Goal: Task Accomplishment & Management: Manage account settings

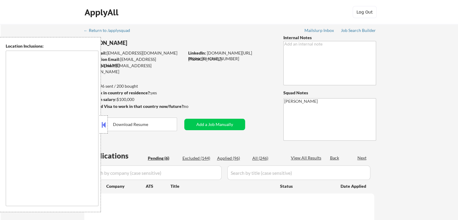
select select ""pending""
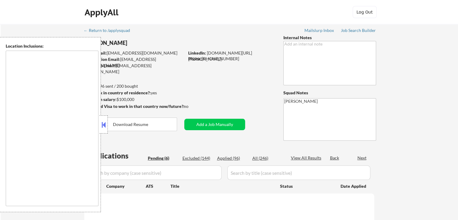
select select ""pending""
type textarea "remote"
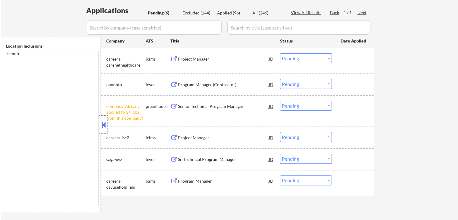
scroll to position [181, 0]
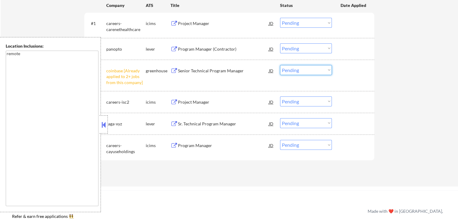
click at [292, 70] on select "Choose an option... Pending Applied Excluded (Questions) Excluded (Expired) Exc…" at bounding box center [306, 70] width 52 height 10
click at [280, 65] on select "Choose an option... Pending Applied Excluded (Questions) Excluded (Expired) Exc…" at bounding box center [306, 70] width 52 height 10
select select ""pending""
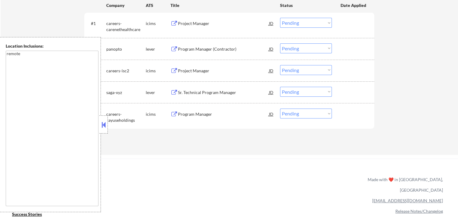
scroll to position [120, 0]
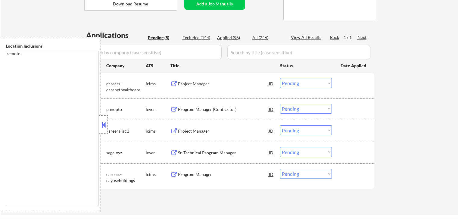
click at [209, 86] on div "Project Manager" at bounding box center [223, 84] width 91 height 6
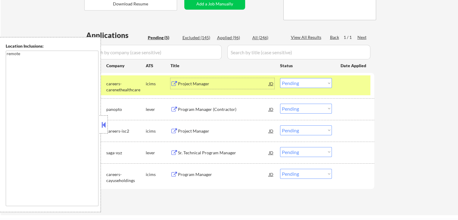
click at [235, 112] on div "Program Manager (Contractor)" at bounding box center [223, 108] width 91 height 11
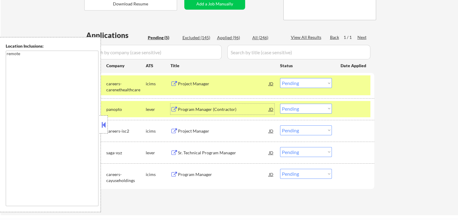
click at [308, 82] on select "Choose an option... Pending Applied Excluded (Questions) Excluded (Expired) Exc…" at bounding box center [306, 83] width 52 height 10
click at [280, 78] on select "Choose an option... Pending Applied Excluded (Questions) Excluded (Expired) Exc…" at bounding box center [306, 83] width 52 height 10
click at [223, 129] on div "Project Manager" at bounding box center [223, 131] width 91 height 6
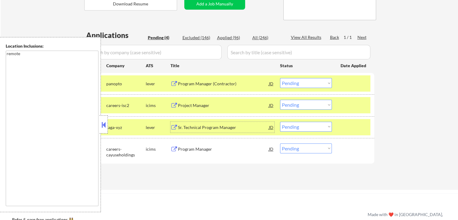
drag, startPoint x: 301, startPoint y: 81, endPoint x: 299, endPoint y: 87, distance: 6.1
click at [300, 81] on select "Choose an option... Pending Applied Excluded (Questions) Excluded (Expired) Exc…" at bounding box center [306, 83] width 52 height 10
click at [280, 78] on select "Choose an option... Pending Applied Excluded (Questions) Excluded (Expired) Exc…" at bounding box center [306, 83] width 52 height 10
click at [237, 125] on div "Sr. Technical Program Manager" at bounding box center [223, 127] width 91 height 6
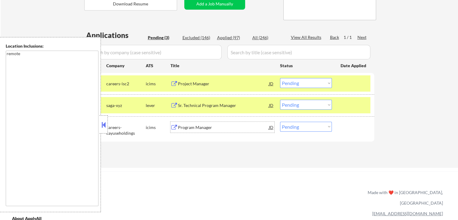
click at [301, 82] on select "Choose an option... Pending Applied Excluded (Questions) Excluded (Expired) Exc…" at bounding box center [306, 83] width 52 height 10
click at [280, 78] on select "Choose an option... Pending Applied Excluded (Questions) Excluded (Expired) Exc…" at bounding box center [306, 83] width 52 height 10
click at [239, 124] on div "Program Manager" at bounding box center [223, 127] width 91 height 6
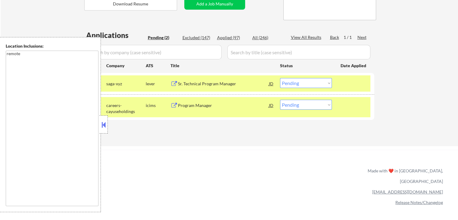
click at [307, 83] on select "Choose an option... Pending Applied Excluded (Questions) Excluded (Expired) Exc…" at bounding box center [306, 83] width 52 height 10
click at [280, 78] on select "Choose an option... Pending Applied Excluded (Questions) Excluded (Expired) Exc…" at bounding box center [306, 83] width 52 height 10
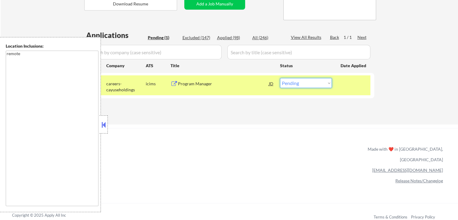
click at [296, 86] on select "Choose an option... Pending Applied Excluded (Questions) Excluded (Expired) Exc…" at bounding box center [306, 83] width 52 height 10
select select ""applied""
click at [280, 78] on select "Choose an option... Pending Applied Excluded (Questions) Excluded (Expired) Exc…" at bounding box center [306, 83] width 52 height 10
click at [286, 107] on div "Applications Pending (1) Excluded (147) Applied (98) All (246) View All Results…" at bounding box center [229, 71] width 290 height 83
